Goal: Information Seeking & Learning: Learn about a topic

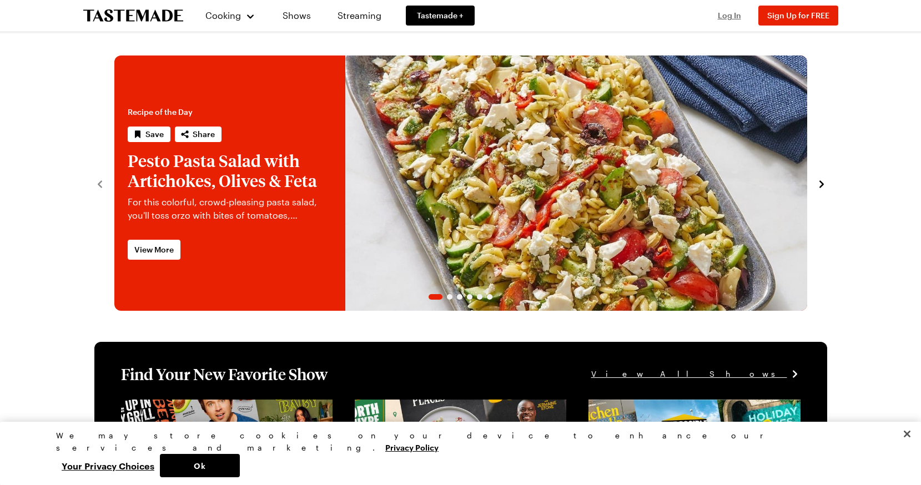
click at [725, 16] on span "Log In" at bounding box center [729, 15] width 23 height 9
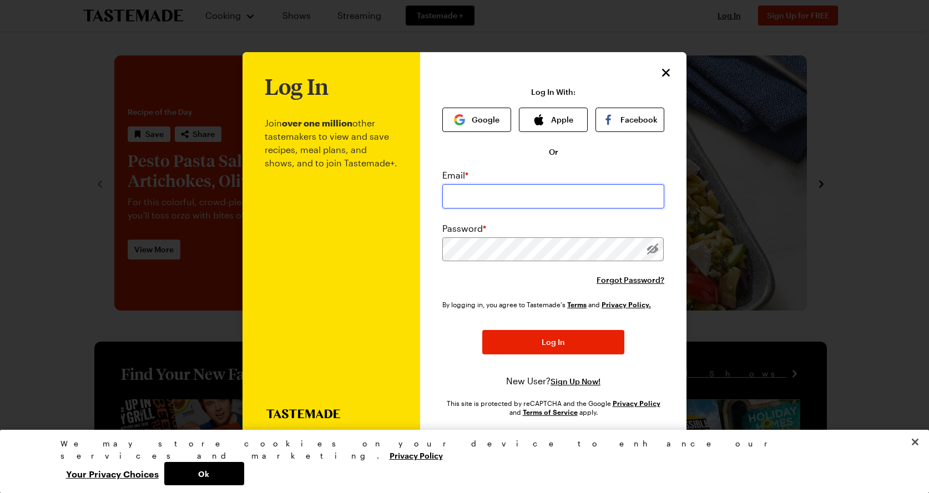
type input "[EMAIL_ADDRESS][DOMAIN_NAME]"
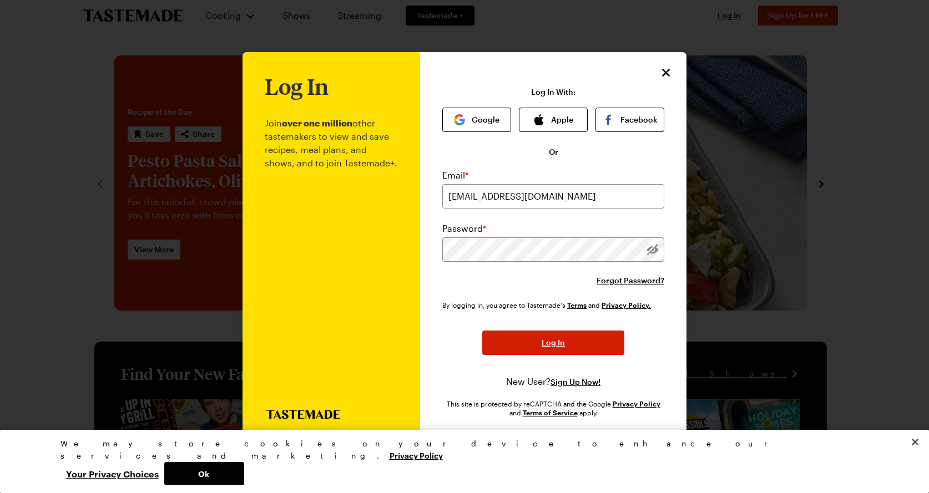
click at [542, 346] on span "Log In" at bounding box center [553, 342] width 23 height 11
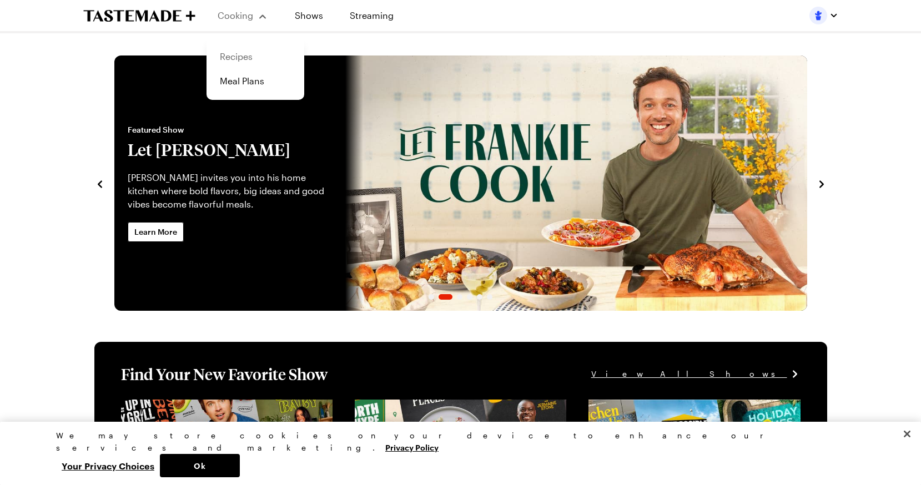
click at [239, 57] on link "Recipes" at bounding box center [255, 56] width 84 height 24
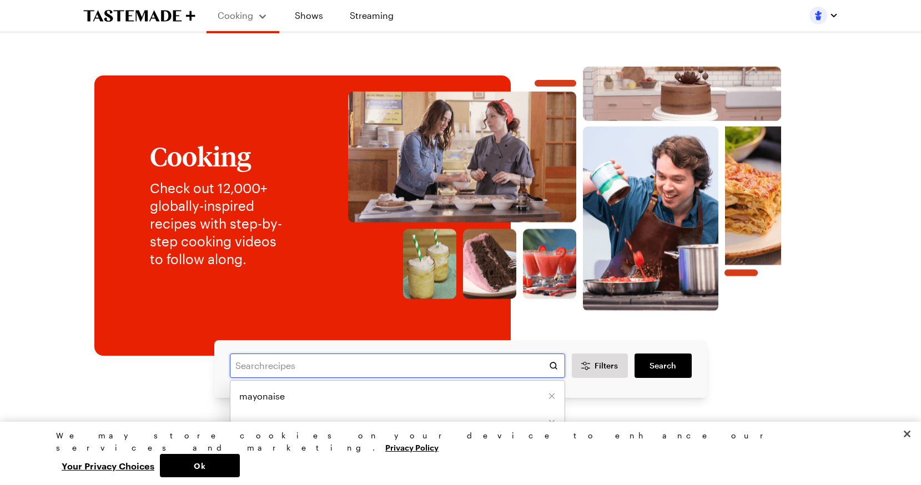
click at [276, 370] on input "text" at bounding box center [397, 366] width 335 height 24
type input "ground pork"
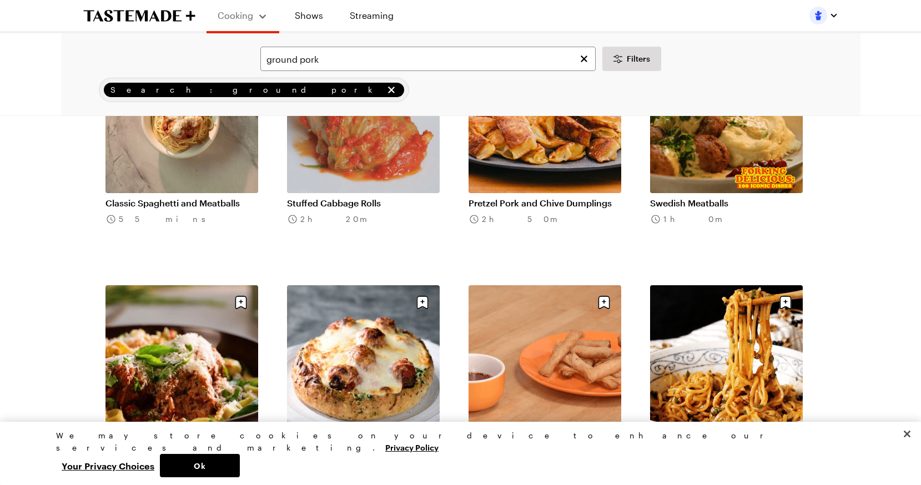
scroll to position [909, 0]
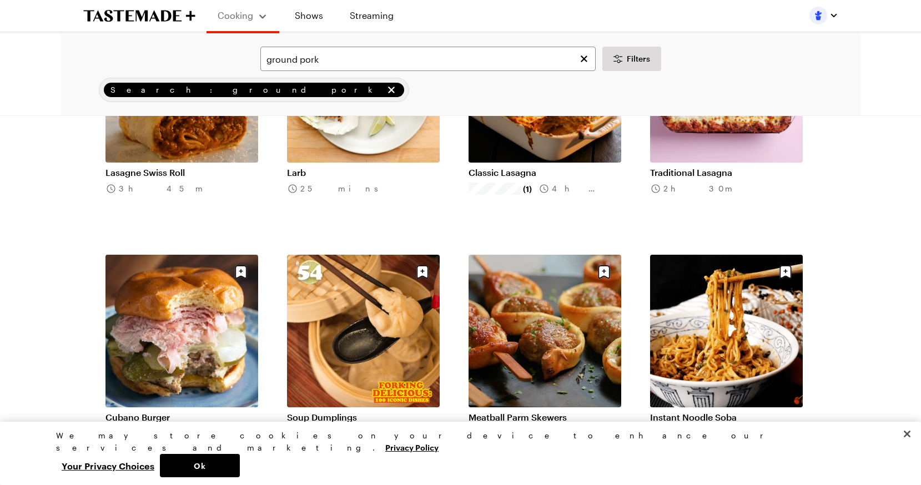
scroll to position [1461, 0]
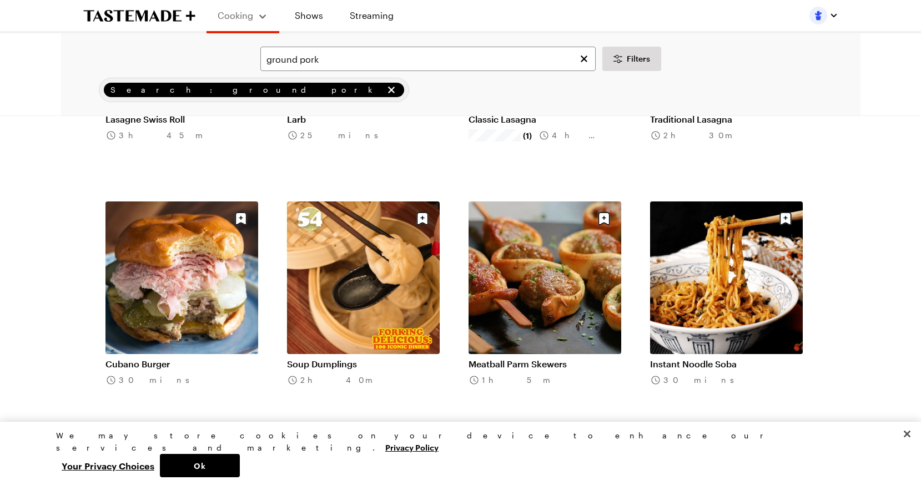
click at [715, 365] on link "Instant Noodle Soba" at bounding box center [726, 364] width 153 height 11
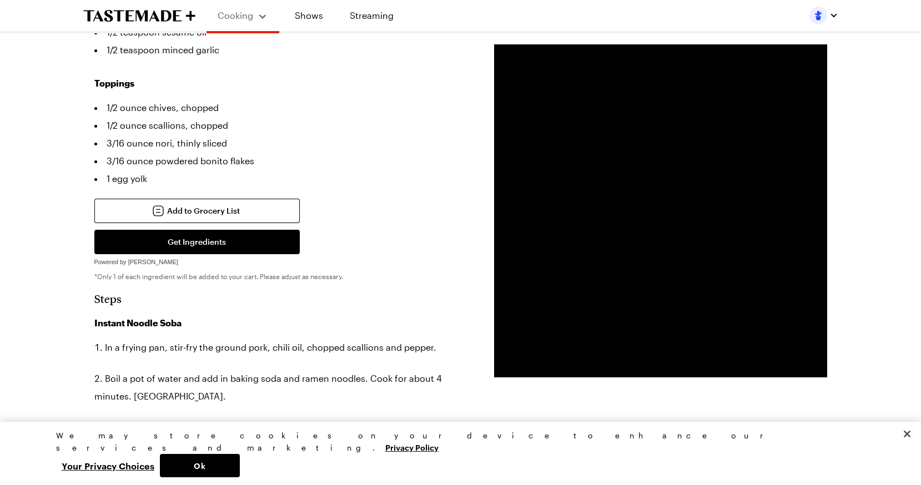
scroll to position [486, 0]
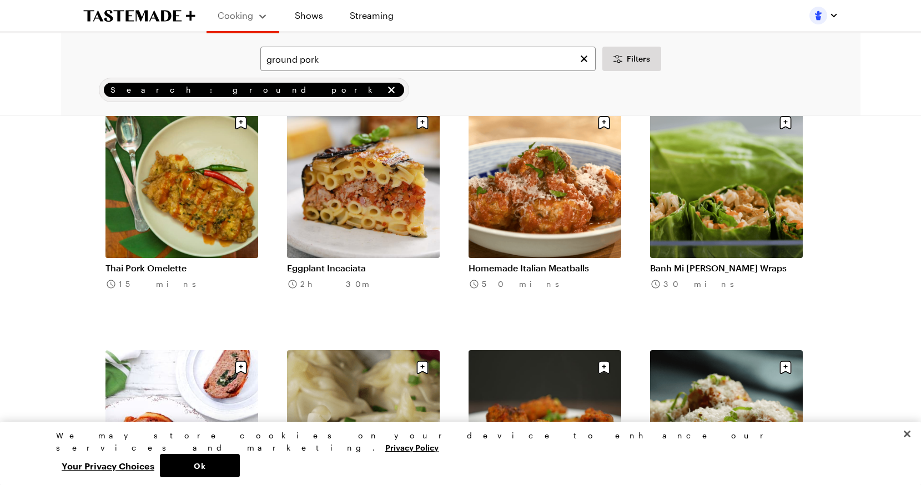
scroll to position [2050, 0]
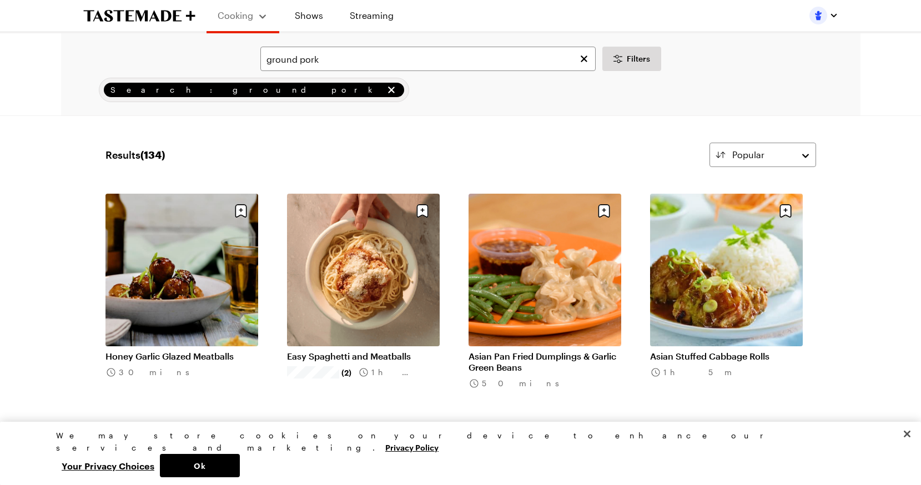
click at [511, 362] on link "Asian Pan Fried Dumplings & Garlic Green Beans" at bounding box center [544, 362] width 153 height 22
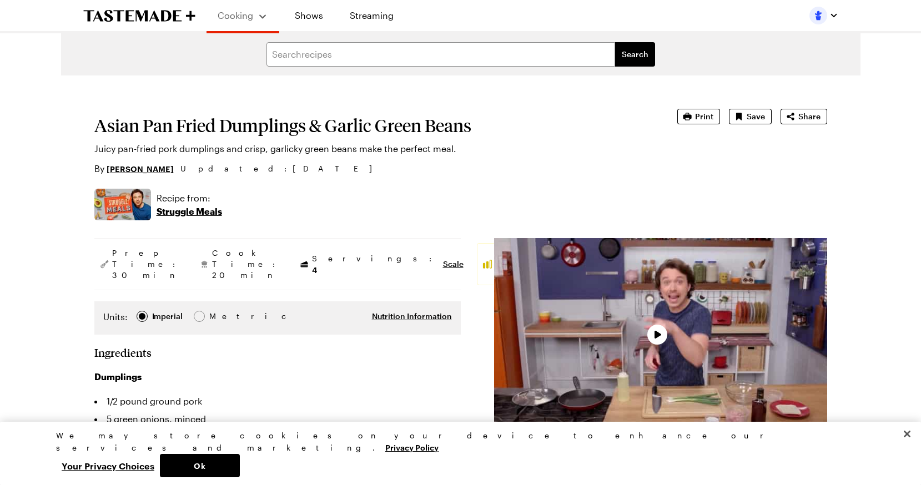
type textarea "x"
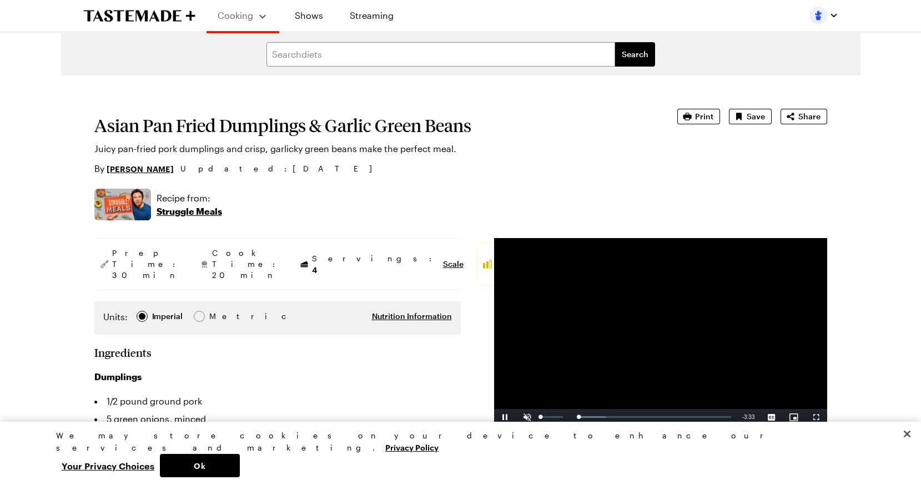
click at [526, 417] on span "Video Player" at bounding box center [527, 417] width 22 height 0
click at [408, 311] on span "Nutrition Information" at bounding box center [412, 316] width 80 height 11
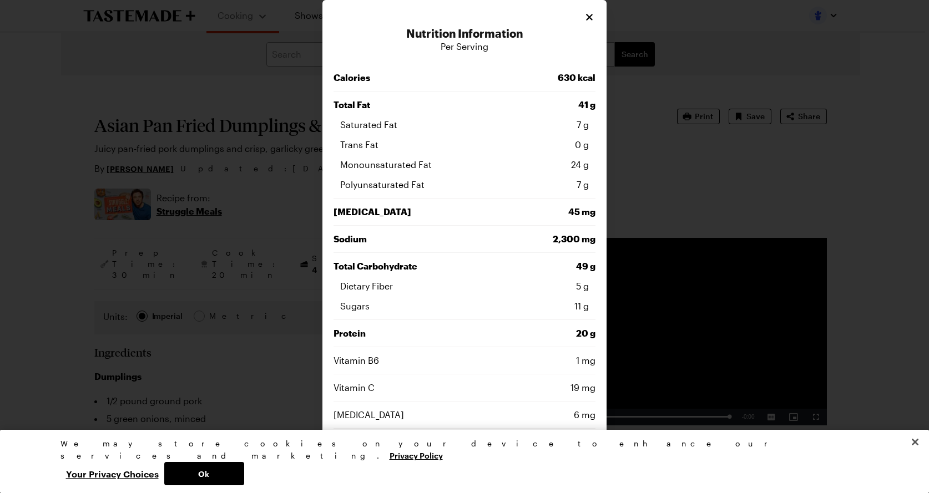
drag, startPoint x: 924, startPoint y: 93, endPoint x: 925, endPoint y: 123, distance: 29.4
click at [920, 123] on div at bounding box center [464, 246] width 929 height 493
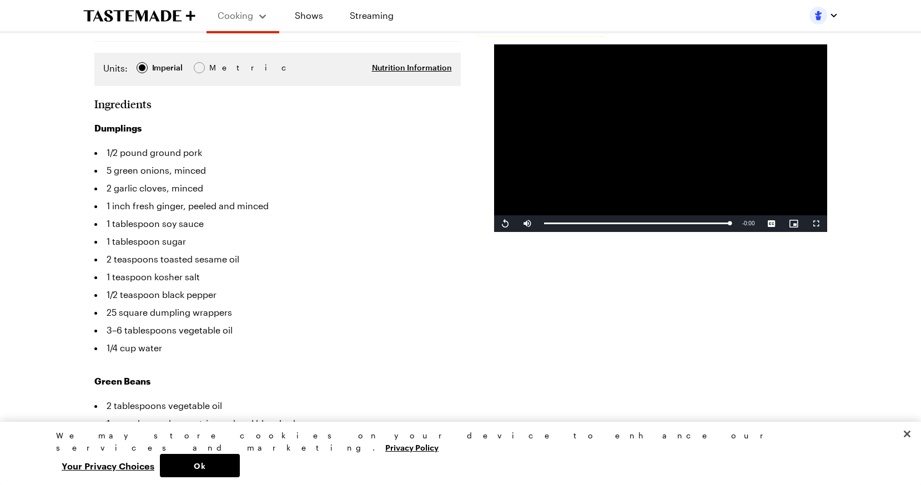
scroll to position [251, 0]
